Goal: Ask a question

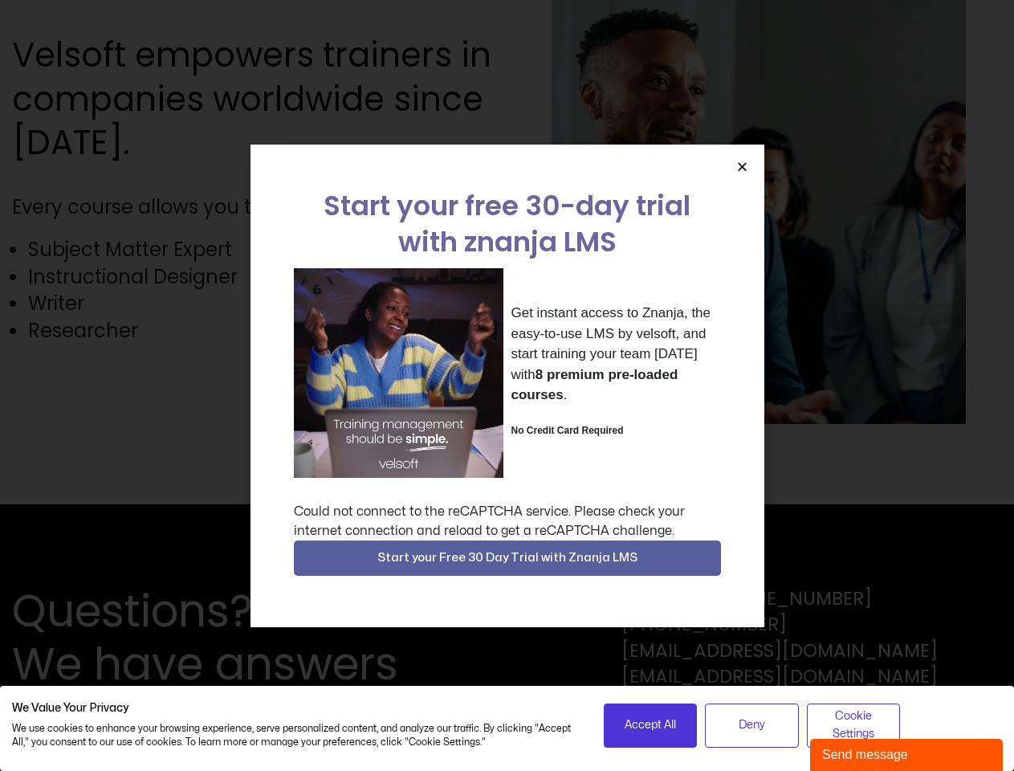
click at [507, 385] on div "Get instant access to Znanja, the easy-to-use LMS by velsoft, and start trainin…" at bounding box center [507, 373] width 427 height 210
click at [742, 166] on icon "Close" at bounding box center [742, 167] width 12 height 12
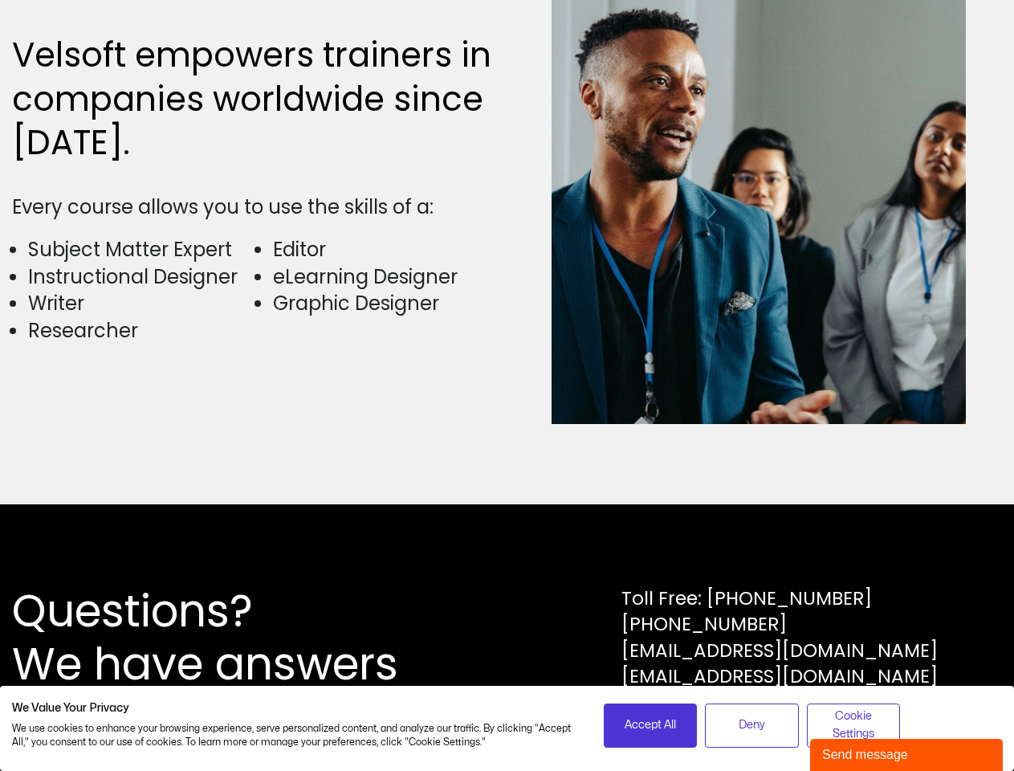
click at [508, 558] on div "Questions? We have answers Toll Free: [PHONE_NUMBER] [PHONE_NUMBER] [EMAIL_ADDR…" at bounding box center [507, 637] width 1014 height 267
click at [650, 725] on span "Accept All" at bounding box center [650, 725] width 51 height 18
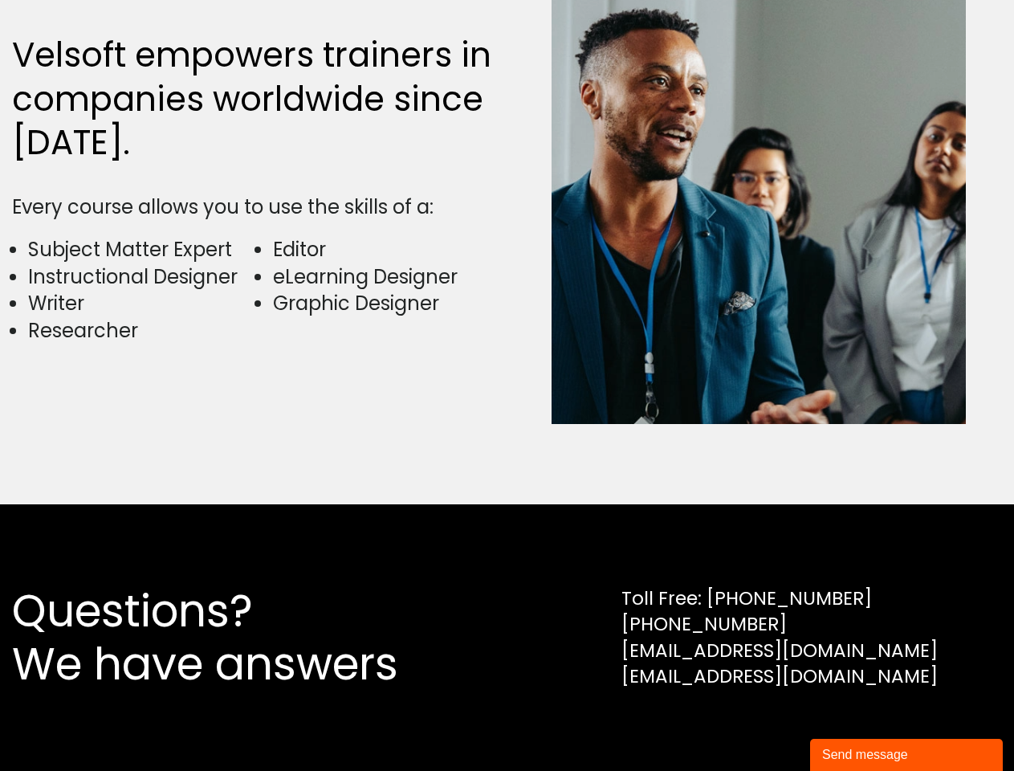
click at [752, 725] on div "Questions? We have answers Toll Free: [PHONE_NUMBER] [PHONE_NUMBER] [EMAIL_ADDR…" at bounding box center [507, 637] width 1014 height 267
click at [854, 725] on div "Questions? We have answers Toll Free: [PHONE_NUMBER] [PHONE_NUMBER] [EMAIL_ADDR…" at bounding box center [507, 637] width 1014 height 267
click at [907, 755] on div "Send message" at bounding box center [906, 754] width 169 height 19
